Goal: Find specific page/section: Find specific page/section

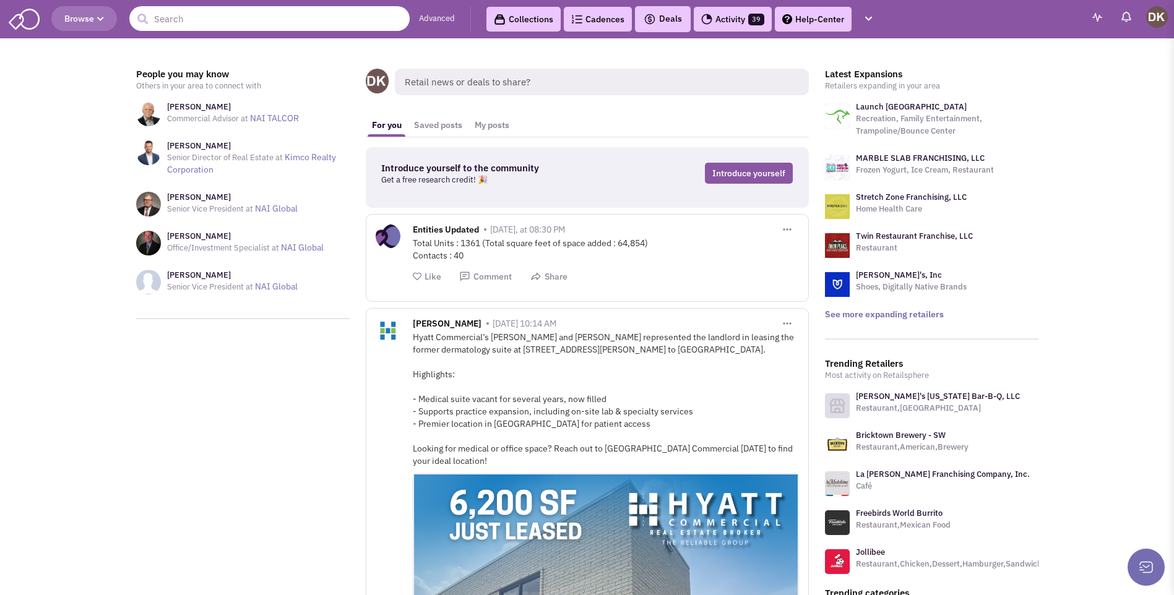
click at [211, 19] on input "text" at bounding box center [269, 18] width 280 height 25
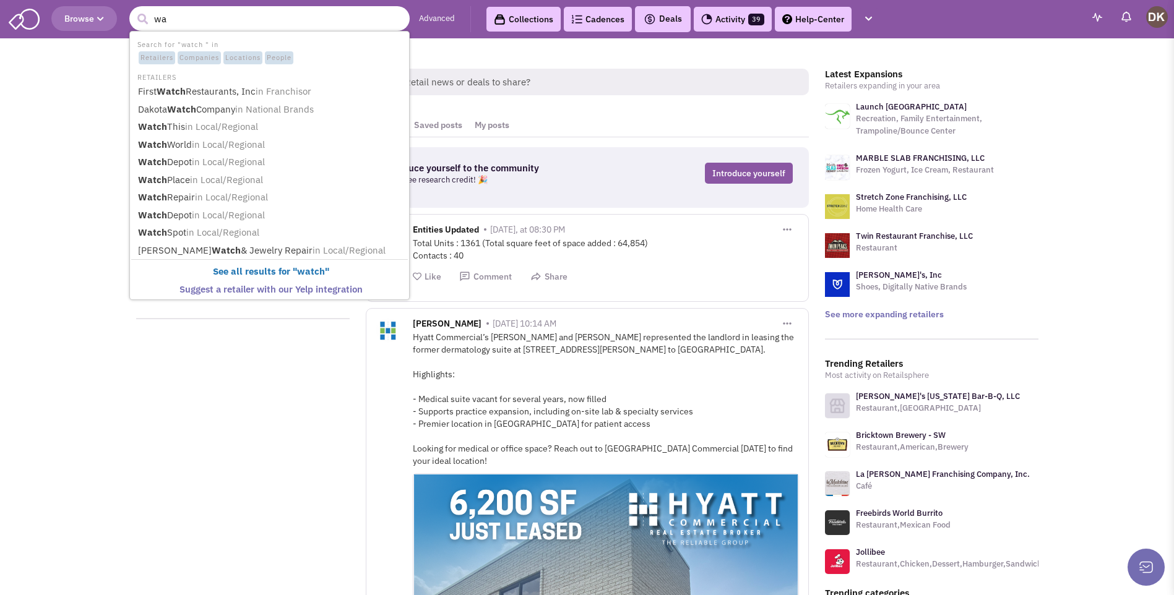
type input "w"
type input "WOWRKS"
click at [133, 10] on button "submit" at bounding box center [142, 19] width 19 height 19
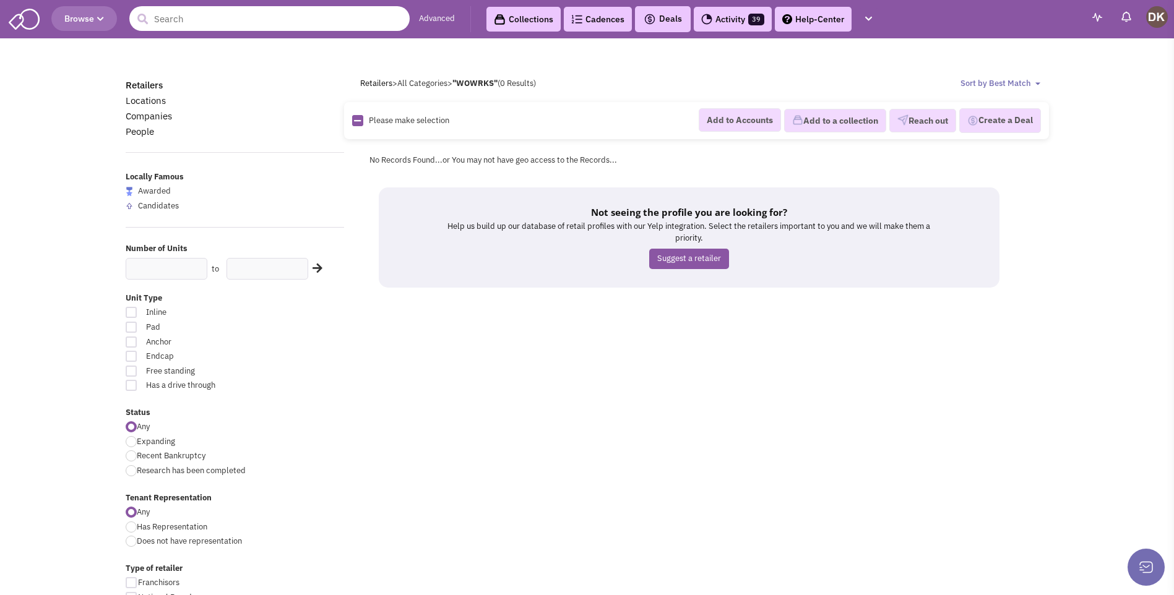
drag, startPoint x: 0, startPoint y: 0, endPoint x: 214, endPoint y: 20, distance: 214.4
click at [214, 20] on input "text" at bounding box center [269, 18] width 280 height 25
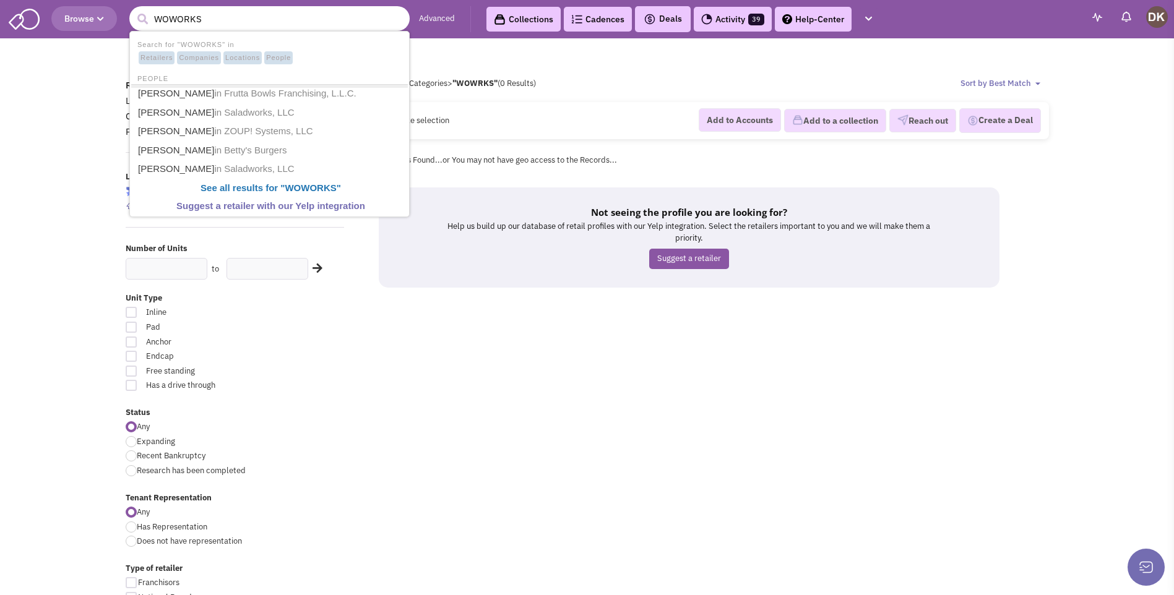
type input "WOWORKS"
click at [133, 10] on button "submit" at bounding box center [142, 19] width 19 height 19
